Goal: Download file/media

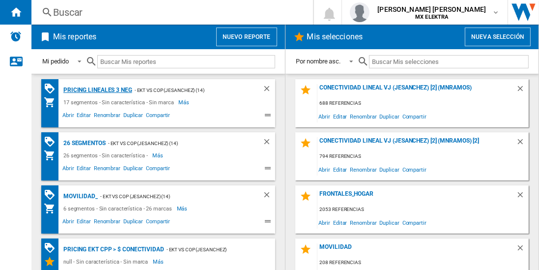
click at [97, 89] on div "Pricing lineales 3 neg" at bounding box center [96, 90] width 71 height 12
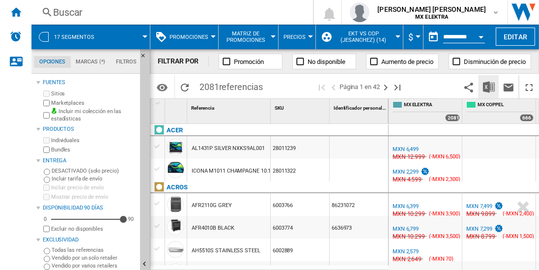
click at [489, 86] on img "Descargar en Excel" at bounding box center [489, 87] width 12 height 12
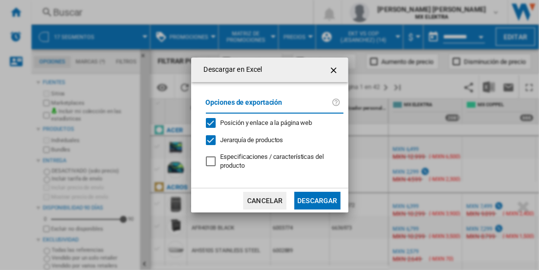
click at [317, 199] on button "Descargar" at bounding box center [317, 201] width 46 height 18
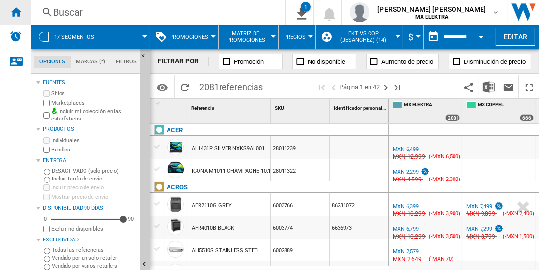
click at [16, 12] on ng-md-icon "Inicio" at bounding box center [16, 12] width 12 height 12
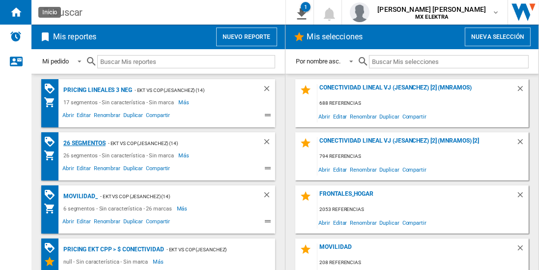
click at [84, 142] on div "26 segmentos" at bounding box center [83, 143] width 45 height 12
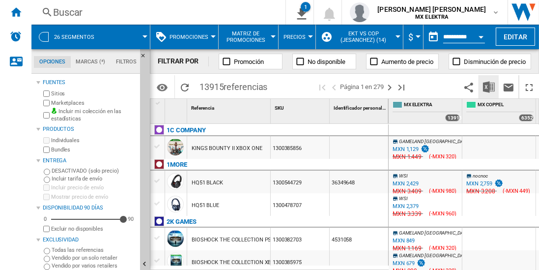
click at [489, 86] on img "Descargar en Excel" at bounding box center [489, 87] width 12 height 12
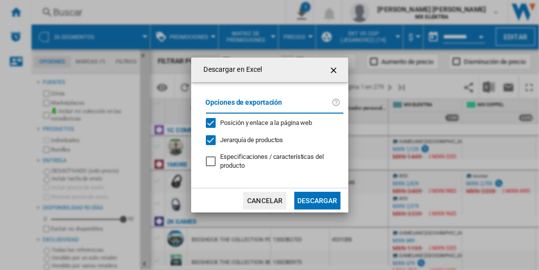
click at [317, 199] on button "Descargar" at bounding box center [317, 201] width 46 height 18
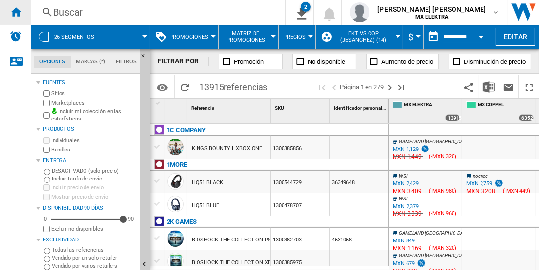
click at [16, 12] on ng-md-icon "Inicio" at bounding box center [16, 12] width 12 height 12
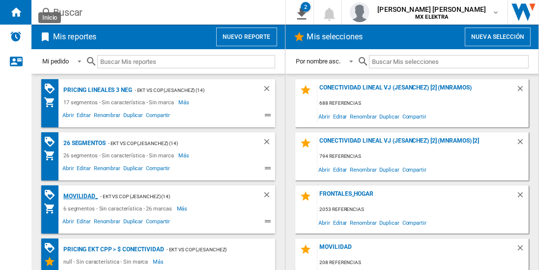
click at [79, 195] on div "MOVILIDAD_" at bounding box center [79, 196] width 37 height 12
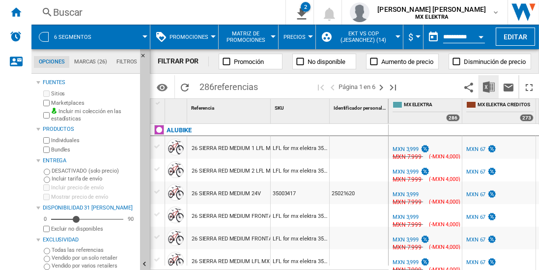
click at [489, 86] on img "Descargar en Excel" at bounding box center [489, 87] width 12 height 12
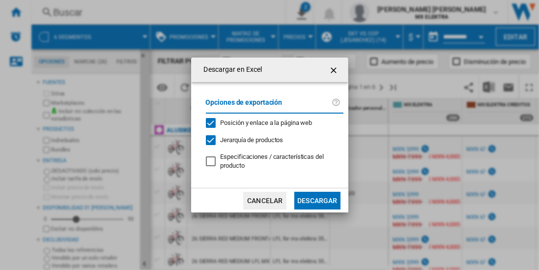
click at [317, 199] on button "Descargar" at bounding box center [317, 201] width 46 height 18
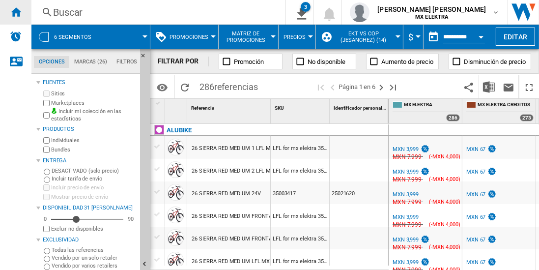
click at [16, 12] on ng-md-icon "Inicio" at bounding box center [16, 12] width 12 height 12
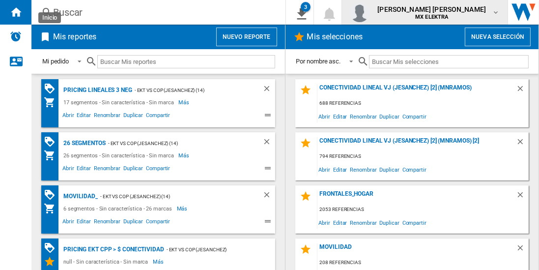
click at [434, 13] on span "[PERSON_NAME] [PERSON_NAME]" at bounding box center [431, 9] width 109 height 10
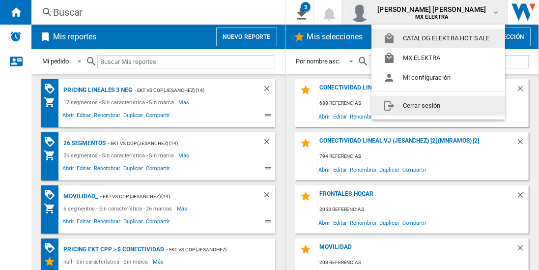
click at [415, 104] on button "Cerrar sesión" at bounding box center [438, 106] width 134 height 20
